Goal: Use online tool/utility: Utilize a website feature to perform a specific function

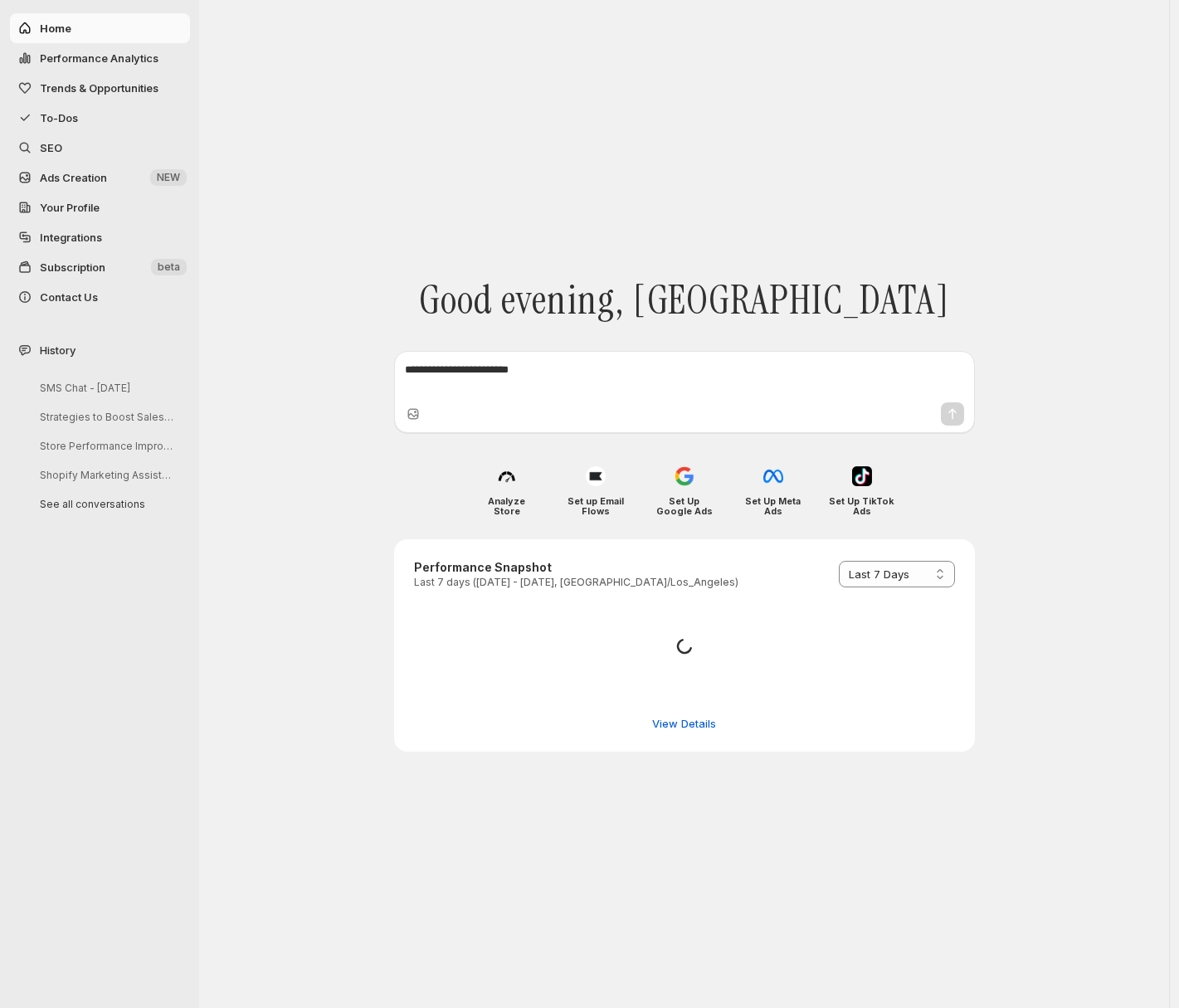
select select "*********"
